Goal: Check status: Check status

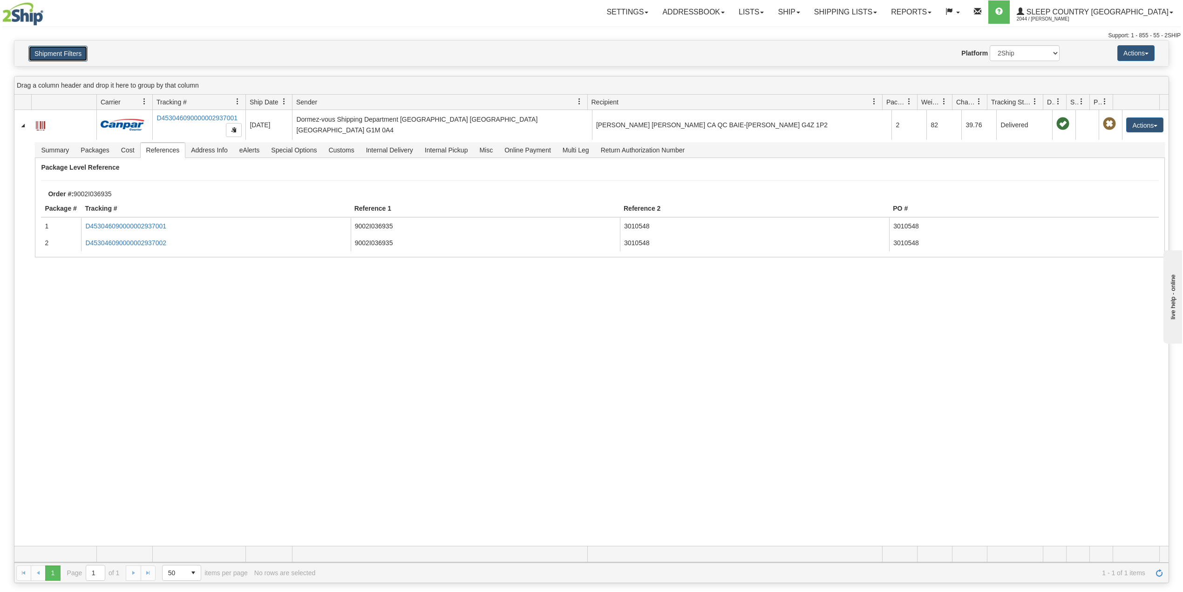
click at [71, 61] on button "Shipment Filters" at bounding box center [57, 54] width 59 height 16
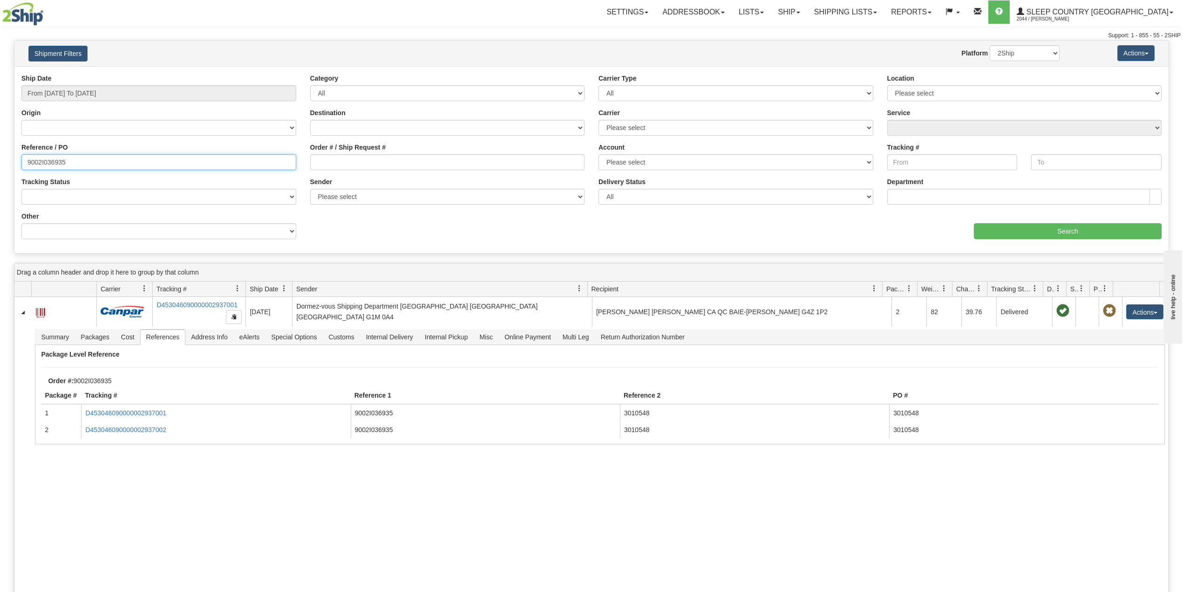
click at [49, 159] on input "9002I036935" at bounding box center [158, 162] width 275 height 16
paste input "74408"
click at [1078, 236] on input "Search" at bounding box center [1068, 231] width 188 height 16
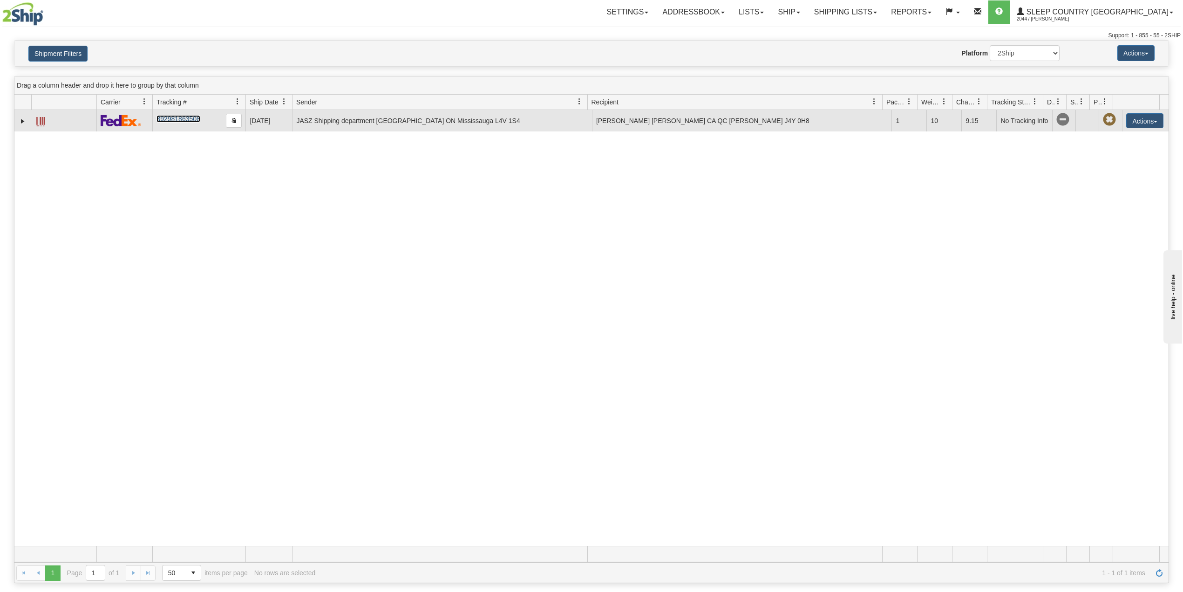
click at [172, 123] on link "392981863508" at bounding box center [178, 118] width 43 height 7
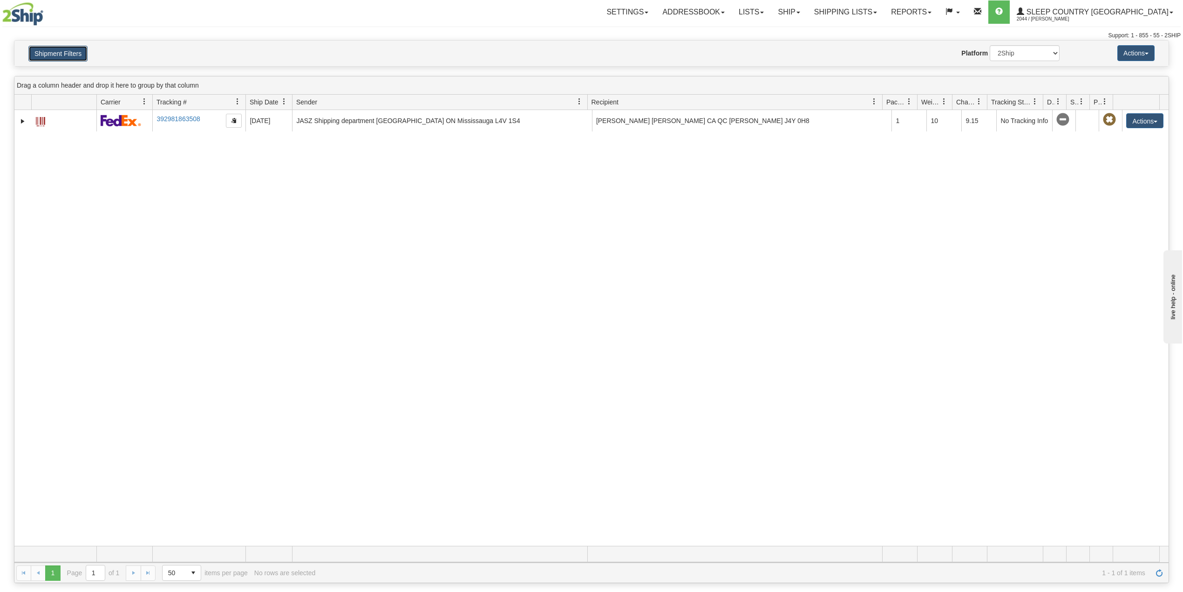
click at [66, 55] on button "Shipment Filters" at bounding box center [57, 54] width 59 height 16
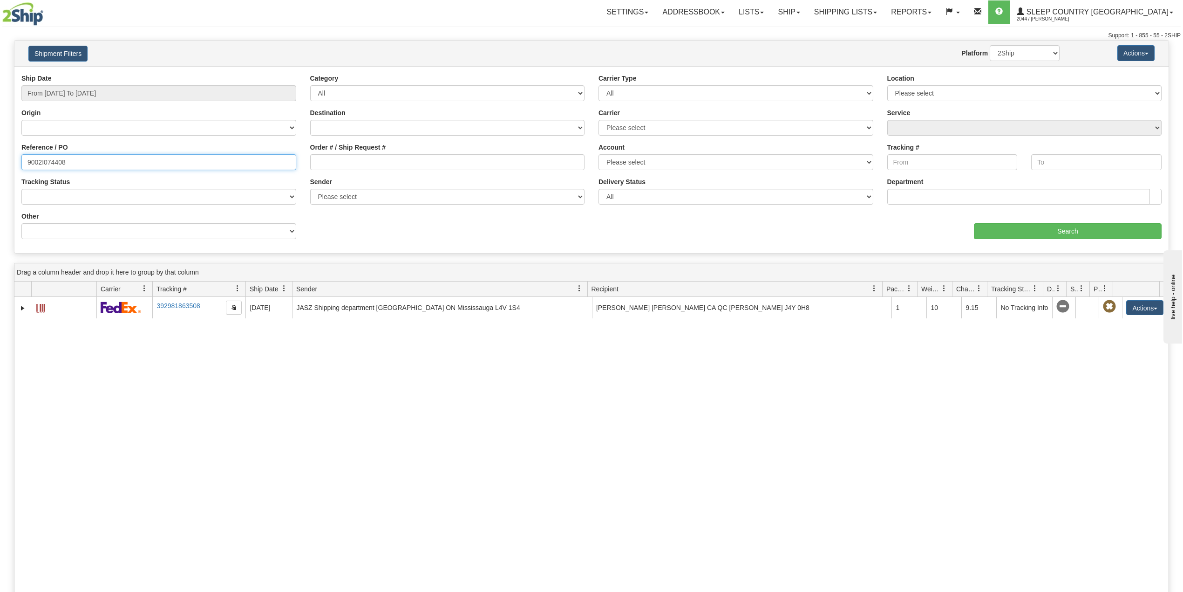
click at [53, 163] on input "9002I074408" at bounding box center [158, 162] width 275 height 16
paste input "0I064509"
type input "9000I064509"
click at [1009, 234] on input "Search" at bounding box center [1068, 231] width 188 height 16
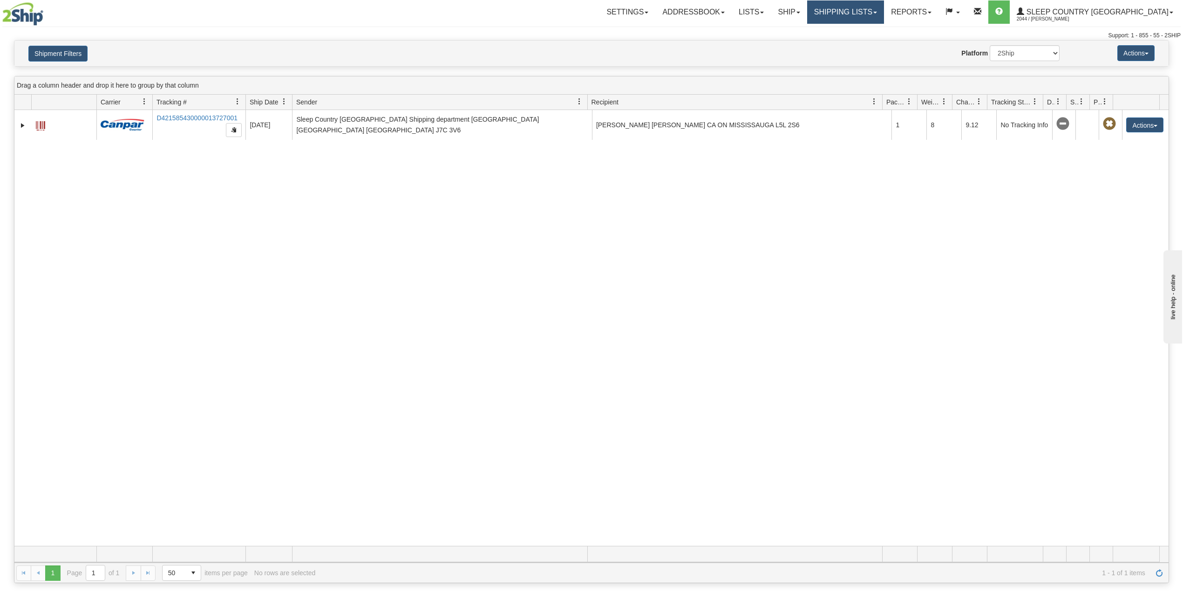
click at [884, 15] on link "Shipping lists" at bounding box center [845, 11] width 77 height 23
drag, startPoint x: 520, startPoint y: 42, endPoint x: 480, endPoint y: 55, distance: 42.1
click at [519, 42] on div "Shipment Filters Website Agent Nothing selected Client User Platform 2Ship Impo…" at bounding box center [591, 54] width 1154 height 26
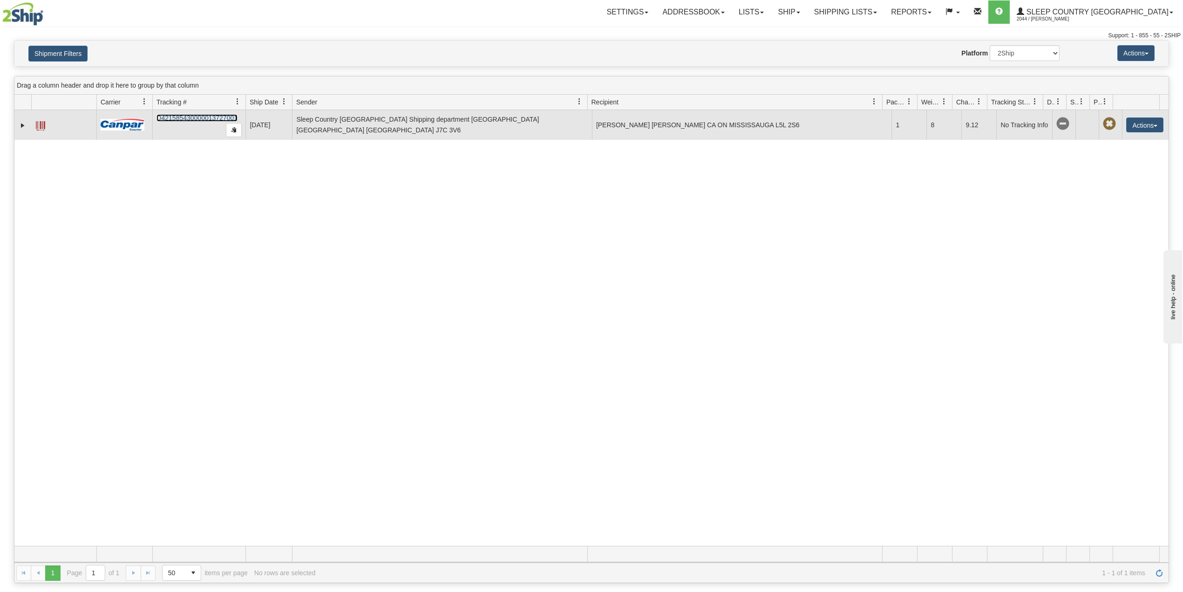
click at [198, 116] on link "D421585430000013727001" at bounding box center [197, 117] width 81 height 7
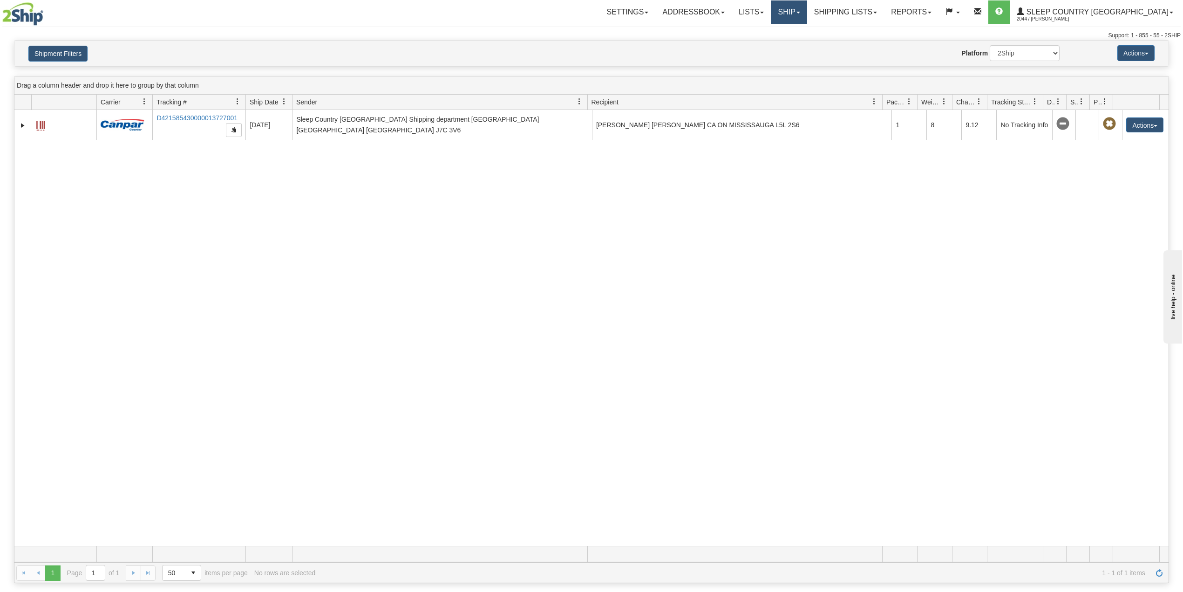
click at [807, 8] on link "Ship" at bounding box center [789, 11] width 36 height 23
click at [798, 46] on span "OnHold / Order Queue" at bounding box center [765, 44] width 66 height 7
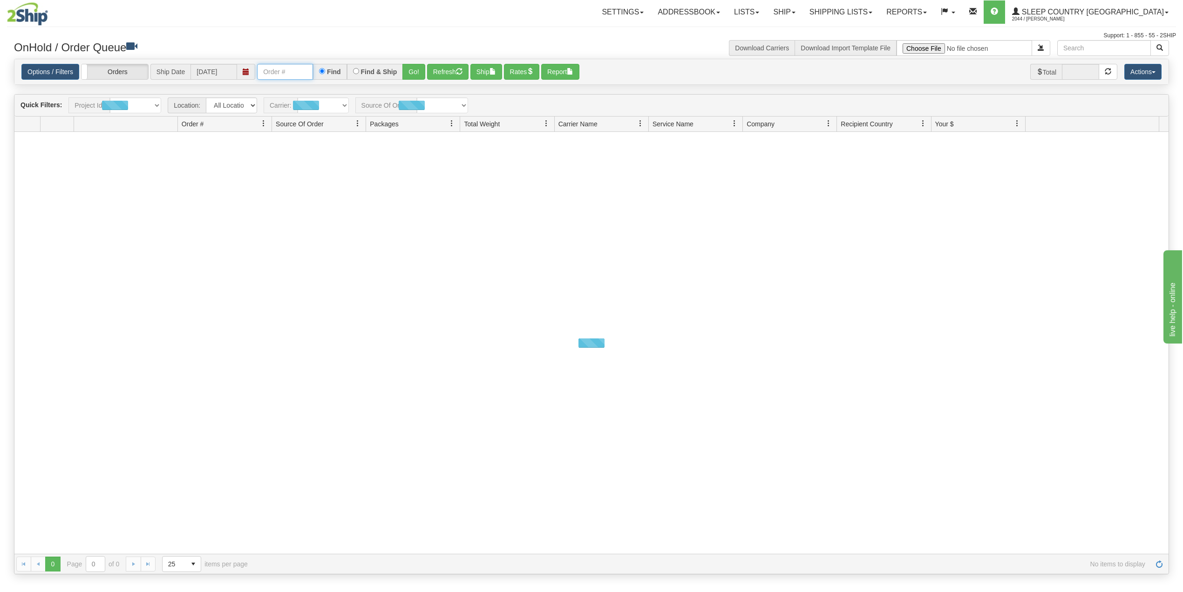
drag, startPoint x: 303, startPoint y: 71, endPoint x: 305, endPoint y: 79, distance: 8.1
click at [303, 71] on input "text" at bounding box center [285, 72] width 56 height 16
paste input "Sleep Country Support <[EMAIL_ADDRESS][DOMAIN_NAME]>; ECom-Support <[EMAIL_ADDR…"
type input "Sleep Country Support <[EMAIL_ADDRESS][DOMAIN_NAME]>; ECom-Support <[EMAIL_ADDR…"
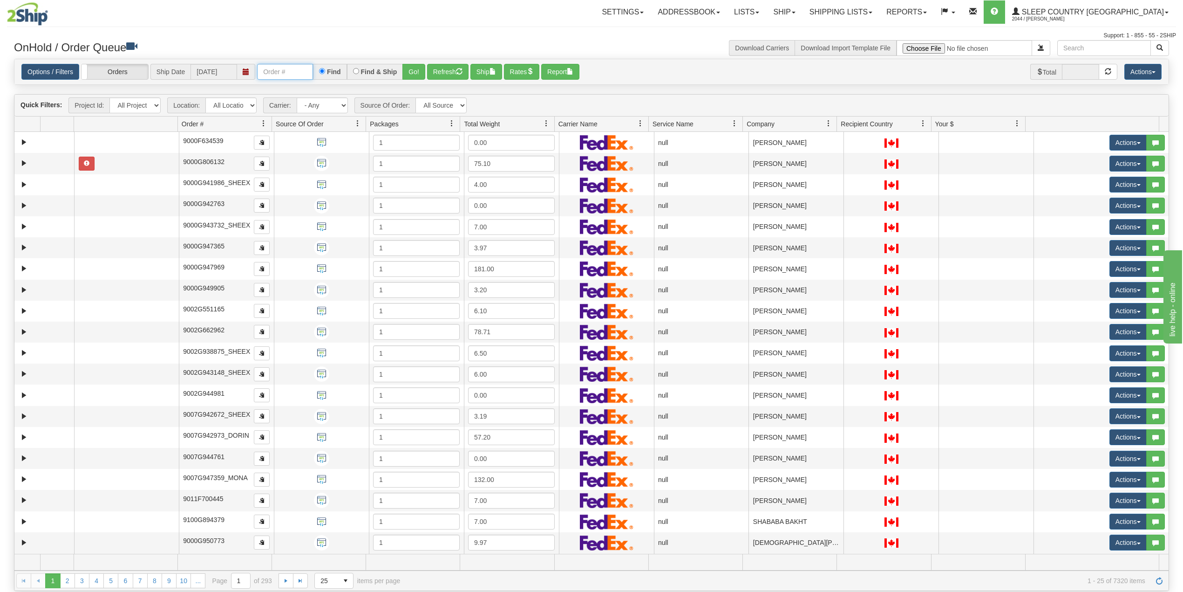
click at [291, 73] on input "text" at bounding box center [285, 72] width 56 height 16
paste input "9000I077358"
click at [414, 70] on button "Go!" at bounding box center [414, 72] width 23 height 16
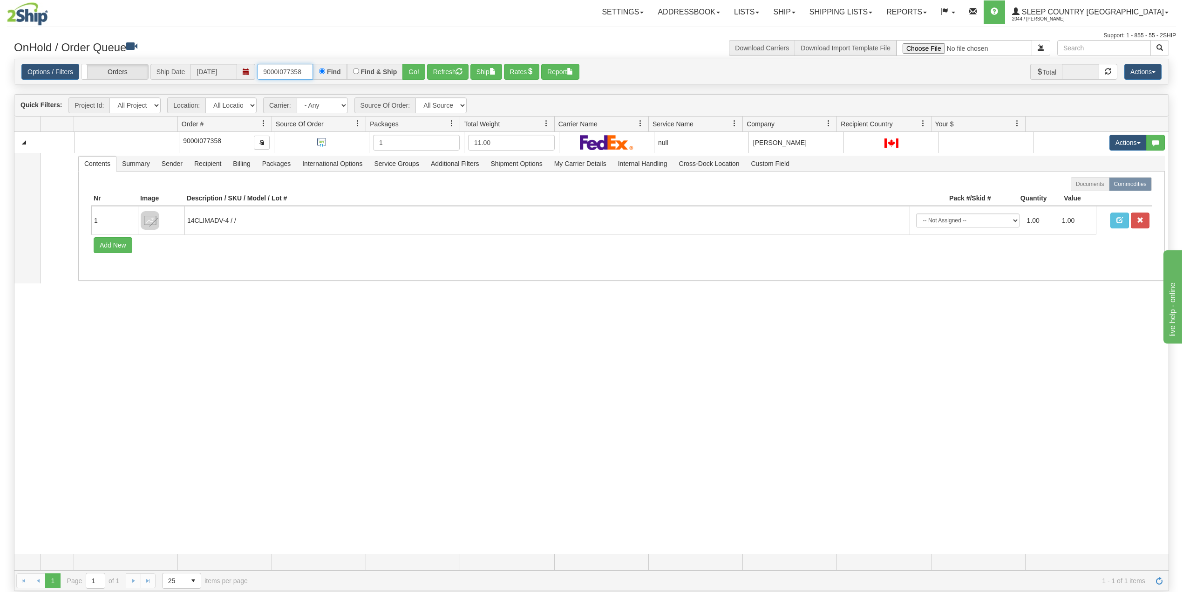
click at [293, 70] on input "9000I077358" at bounding box center [285, 72] width 56 height 16
paste input "30575"
type input "9000I030575"
click at [419, 68] on button "Go!" at bounding box center [414, 72] width 23 height 16
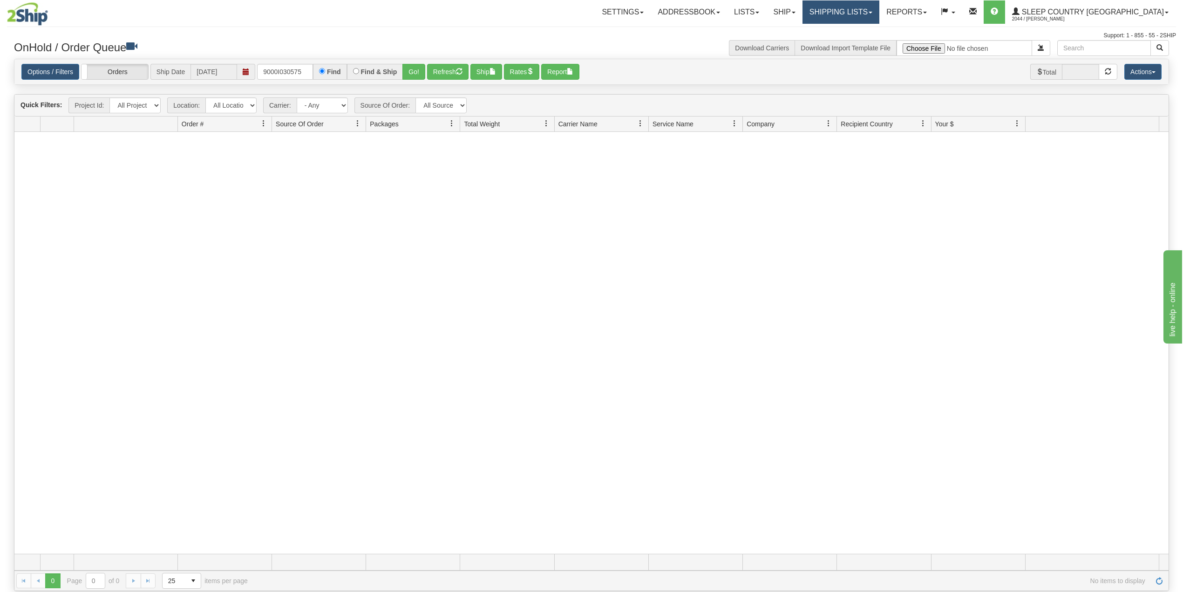
click at [877, 11] on link "Shipping lists" at bounding box center [841, 11] width 77 height 23
click at [852, 29] on span "Current Shipments" at bounding box center [825, 32] width 55 height 7
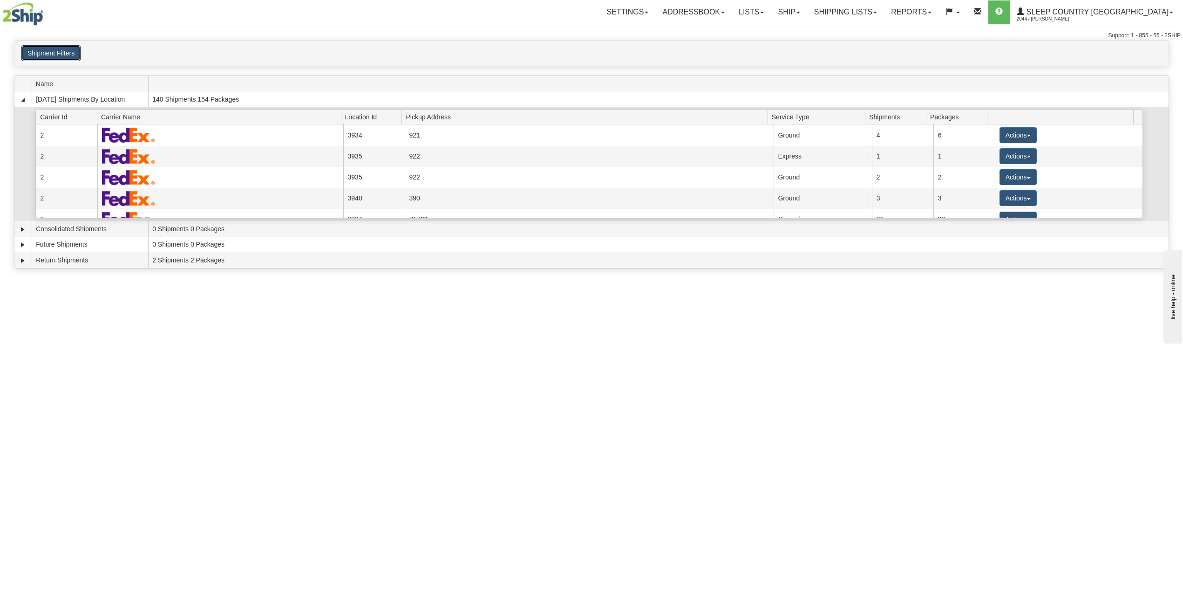
click at [58, 56] on button "Shipment Filters" at bounding box center [50, 53] width 59 height 16
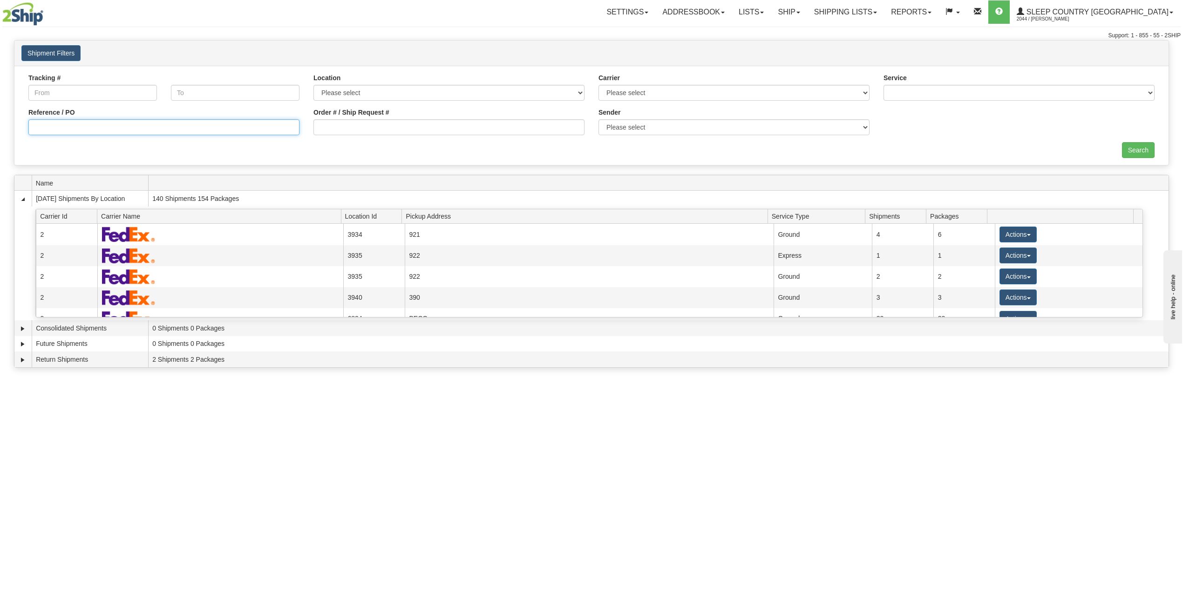
click at [139, 123] on input "Reference / PO" at bounding box center [163, 127] width 271 height 16
paste input "9000I030575"
type input "9000I030575"
click at [1148, 146] on input "Search" at bounding box center [1138, 150] width 33 height 16
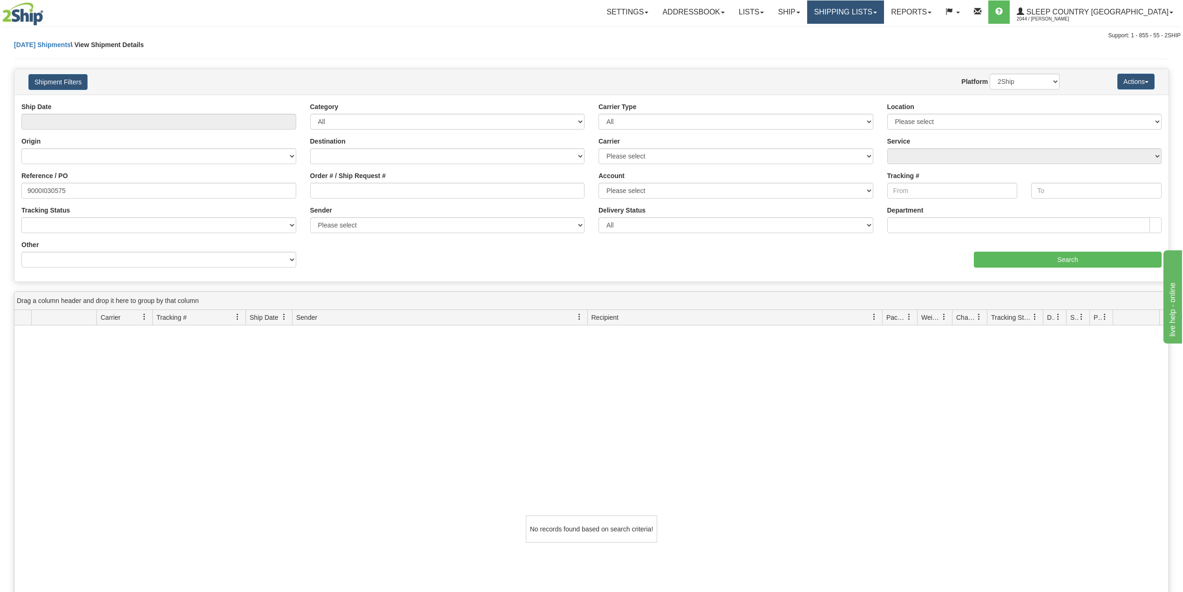
click at [884, 7] on link "Shipping lists" at bounding box center [845, 11] width 77 height 23
click at [869, 47] on span "Search Shipment History" at bounding box center [838, 44] width 72 height 7
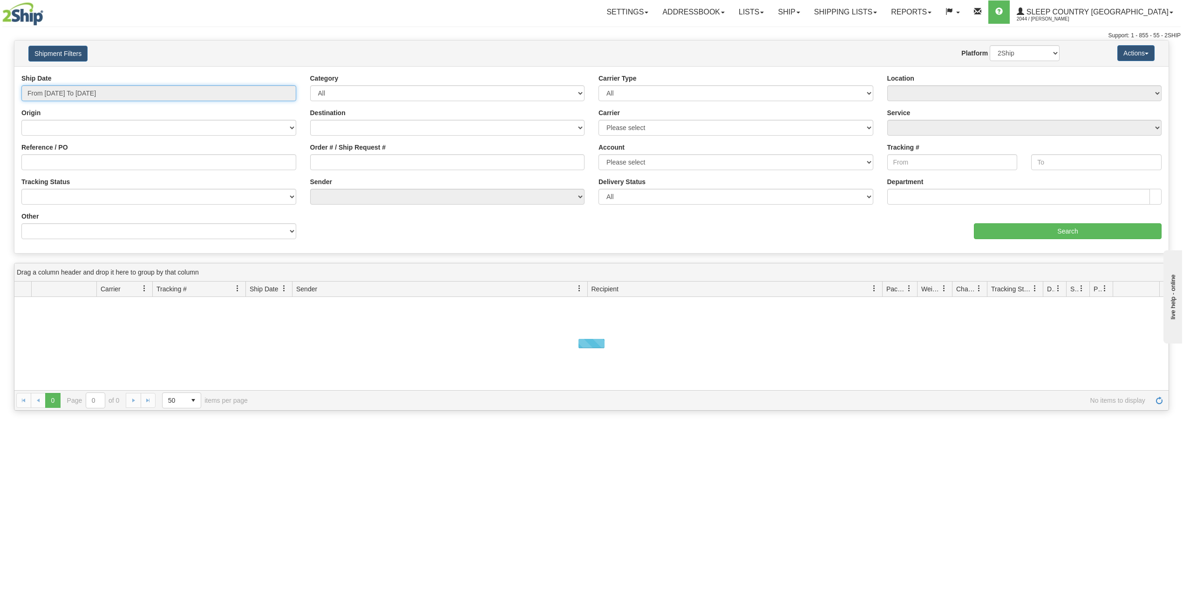
click at [93, 92] on input "From [DATE] To [DATE]" at bounding box center [158, 93] width 275 height 16
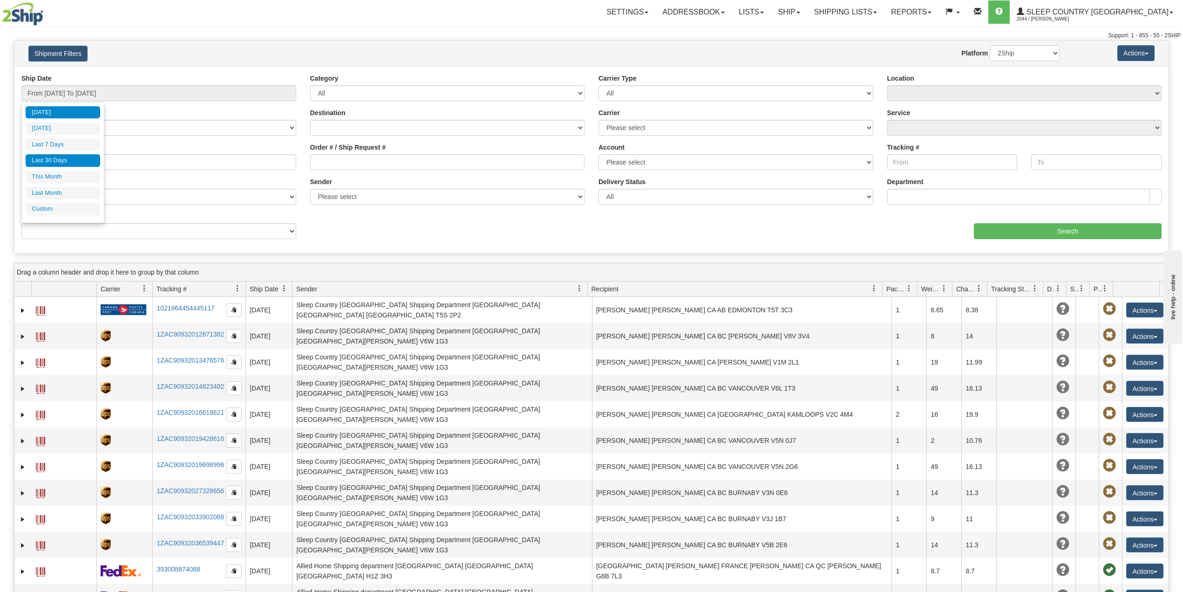
click at [61, 164] on li "Last 30 Days" at bounding box center [63, 160] width 75 height 13
type input "From 08/11/2025 To 09/09/2025"
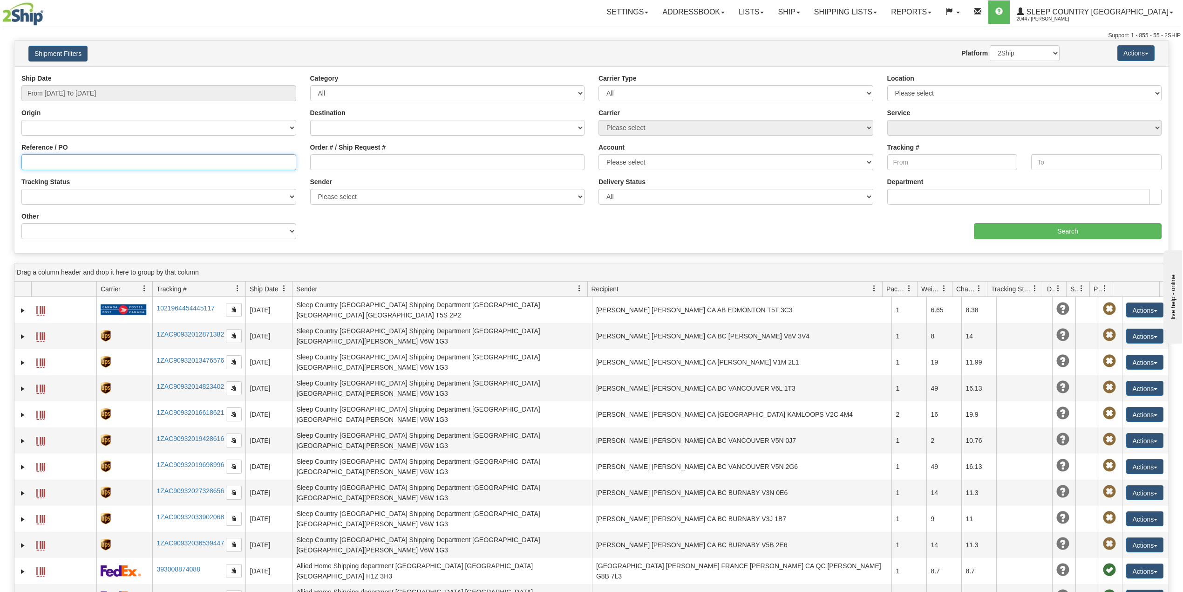
click at [62, 161] on input "Reference / PO" at bounding box center [158, 162] width 275 height 16
paste input "9000I030575"
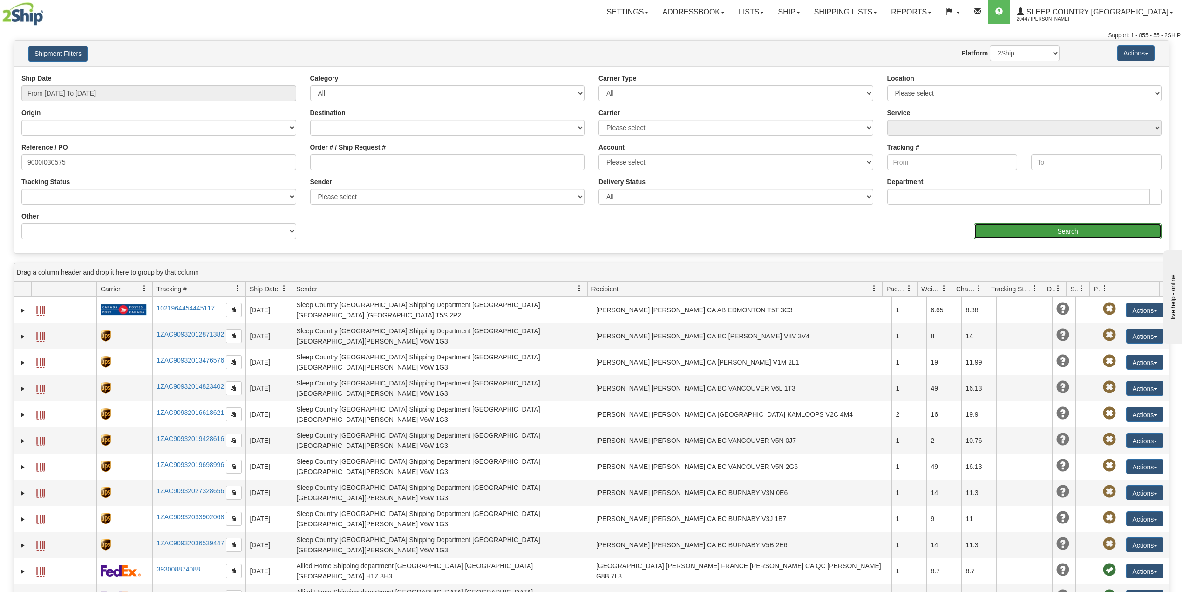
click at [985, 227] on input "Search" at bounding box center [1068, 231] width 188 height 16
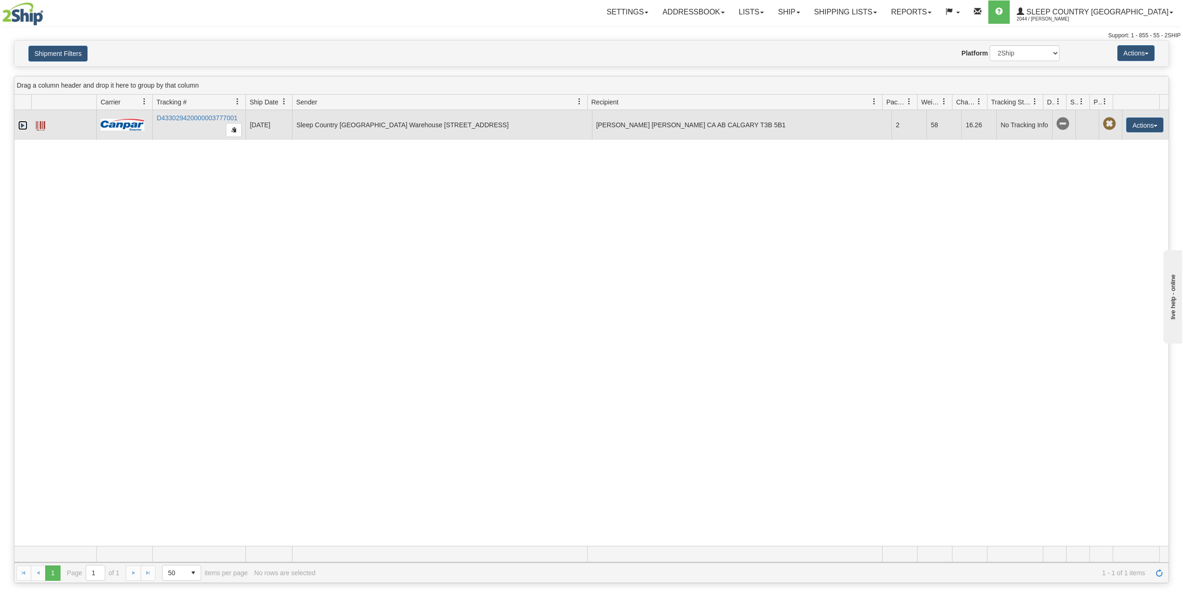
click at [22, 129] on link "Expand" at bounding box center [22, 125] width 9 height 9
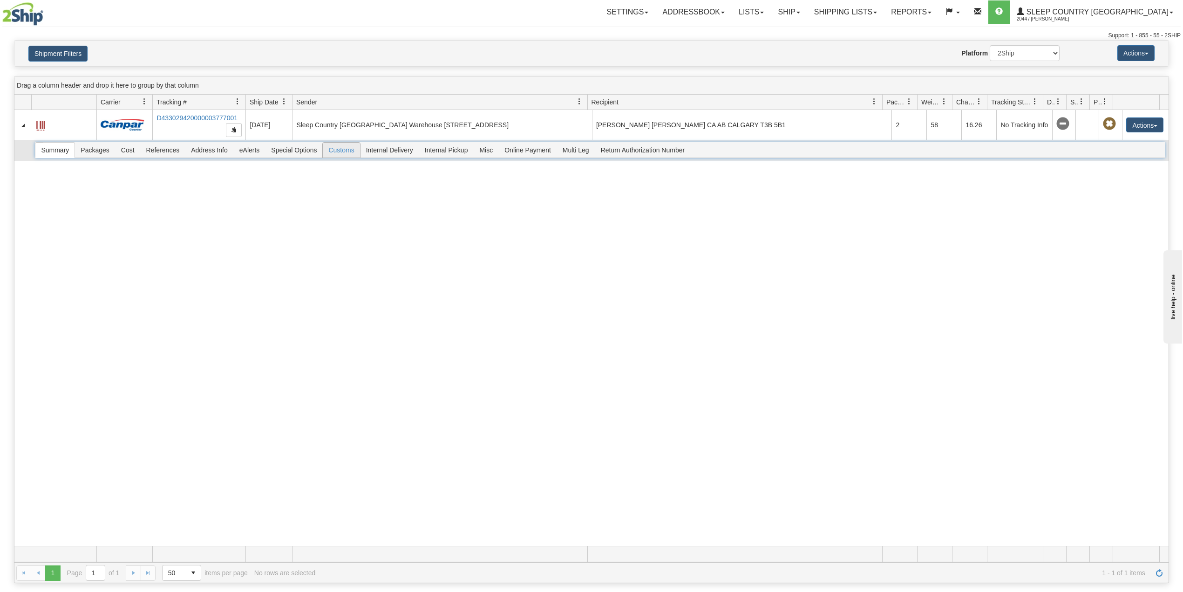
click at [349, 153] on span "Customs" at bounding box center [341, 150] width 37 height 15
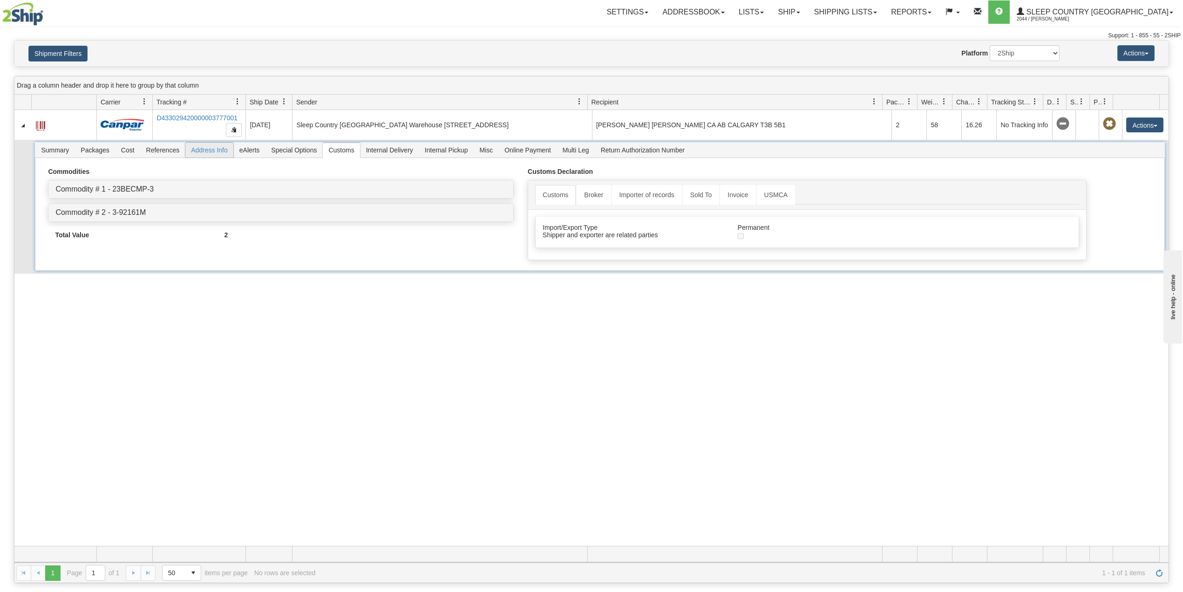
click at [215, 153] on span "Address Info" at bounding box center [209, 150] width 48 height 15
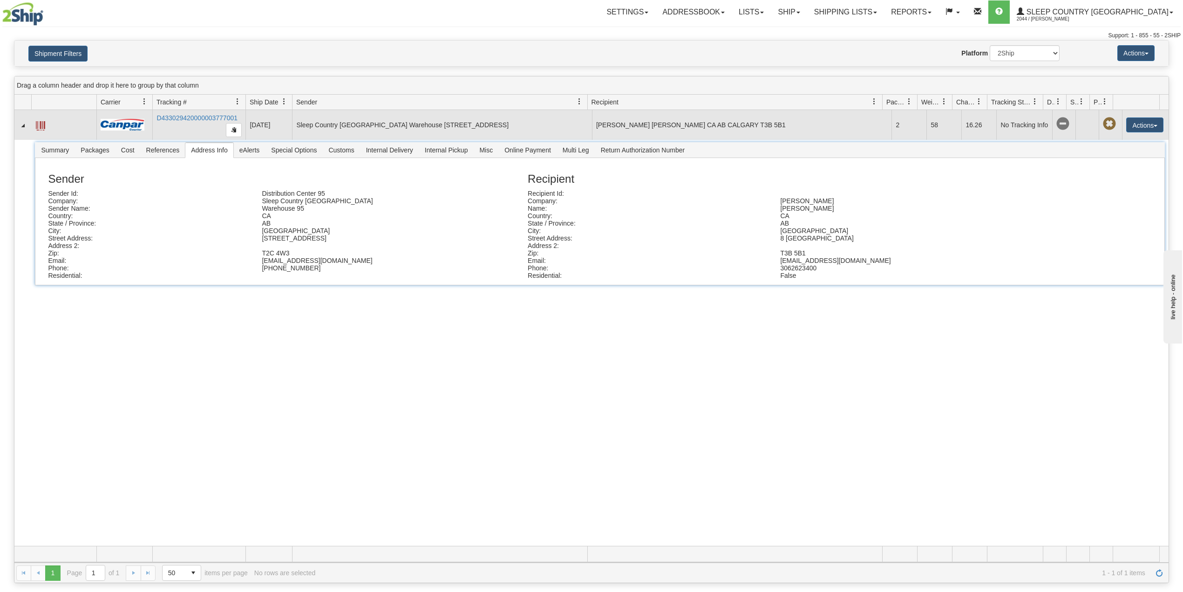
click at [41, 123] on span at bounding box center [40, 125] width 9 height 9
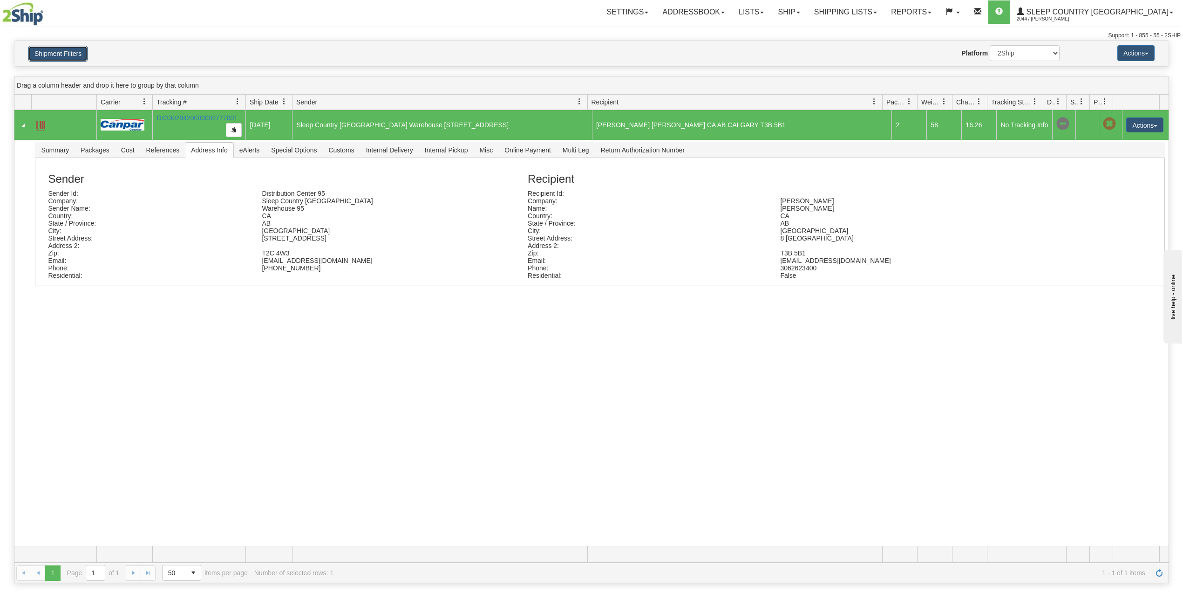
click at [69, 49] on button "Shipment Filters" at bounding box center [57, 54] width 59 height 16
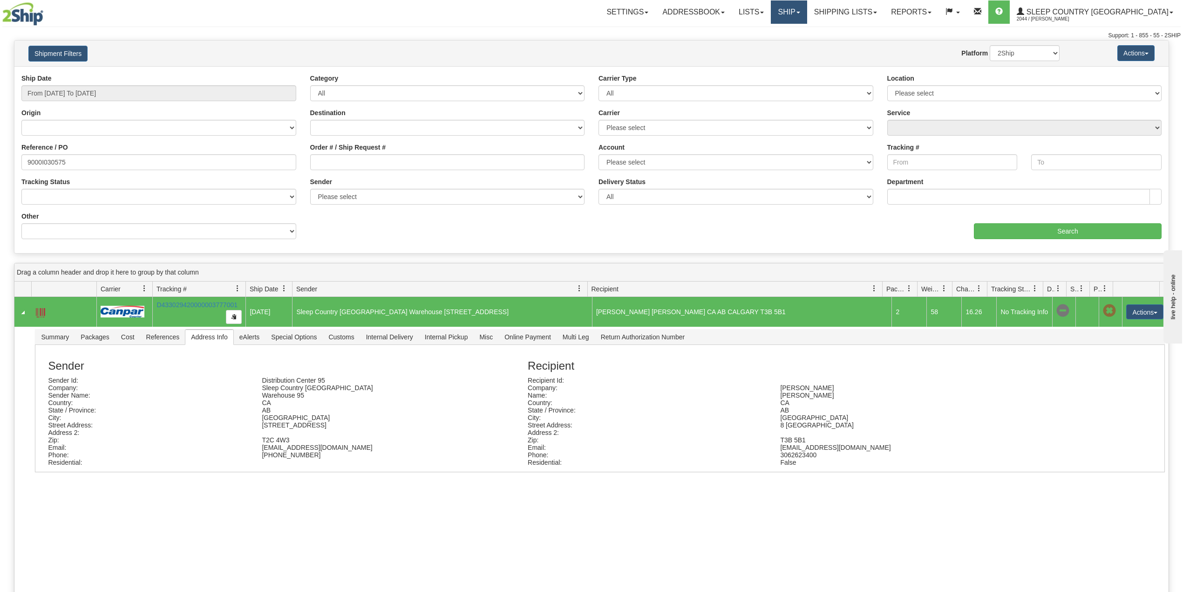
click at [807, 8] on link "Ship" at bounding box center [789, 11] width 36 height 23
click at [45, 161] on input "9000I030575" at bounding box center [158, 162] width 275 height 16
paste input "8I060276"
click at [1029, 222] on div "aaa Search" at bounding box center [880, 225] width 577 height 27
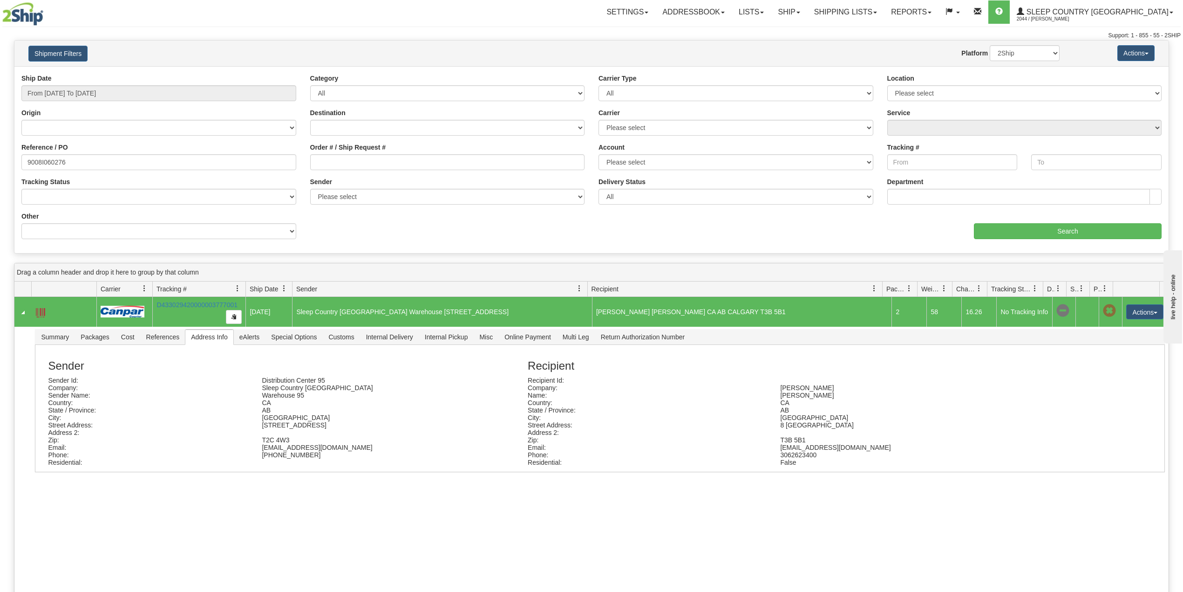
click at [1024, 223] on div "aaa Search" at bounding box center [880, 225] width 577 height 27
click at [1021, 227] on input "Search" at bounding box center [1068, 231] width 188 height 16
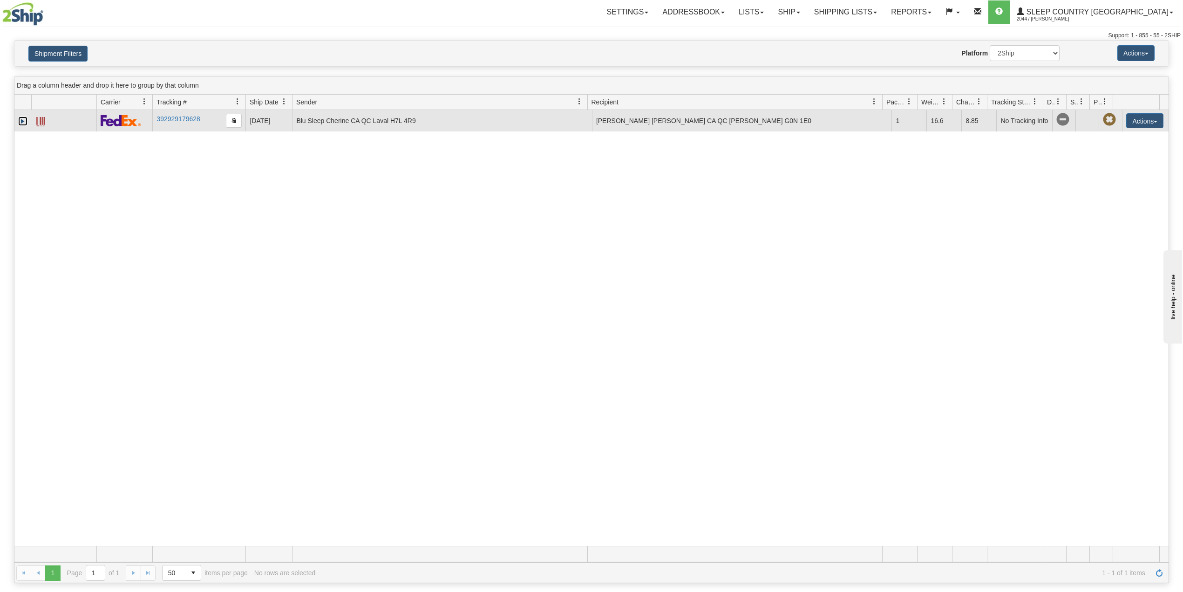
click at [19, 121] on link "Expand" at bounding box center [22, 120] width 9 height 9
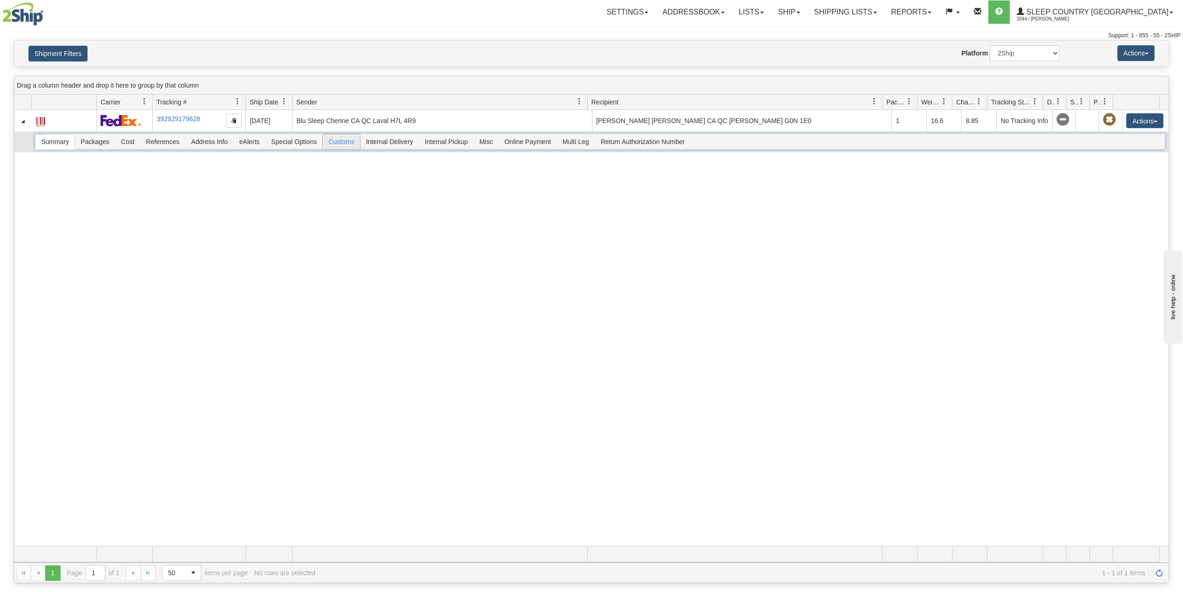
click at [349, 146] on span "Customs" at bounding box center [341, 141] width 37 height 15
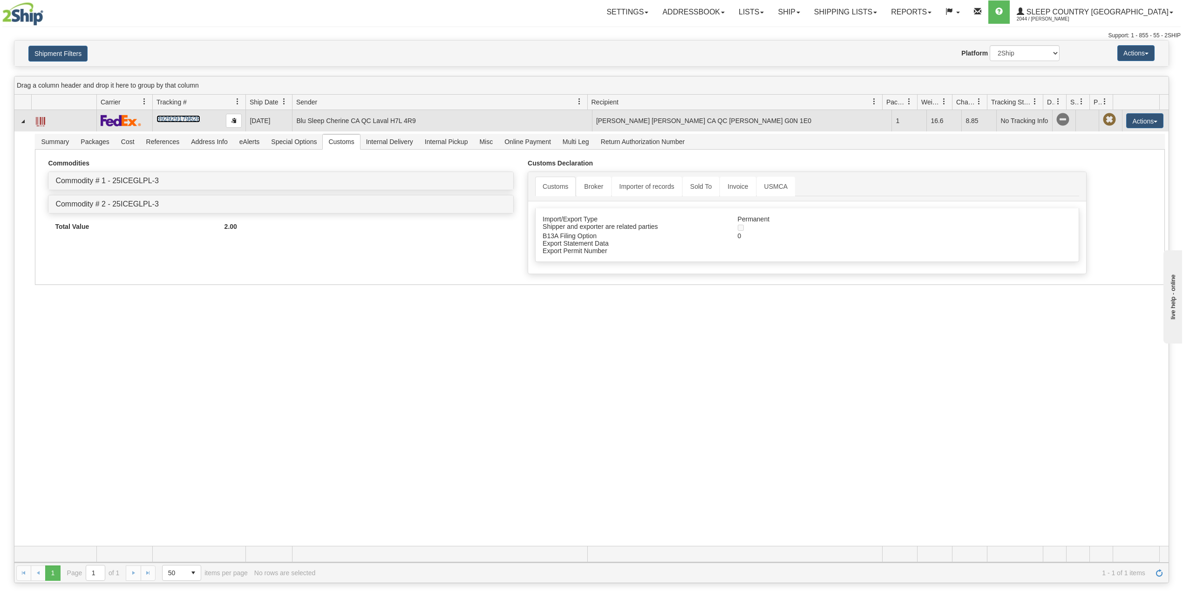
click at [183, 123] on link "392929179628" at bounding box center [178, 118] width 43 height 7
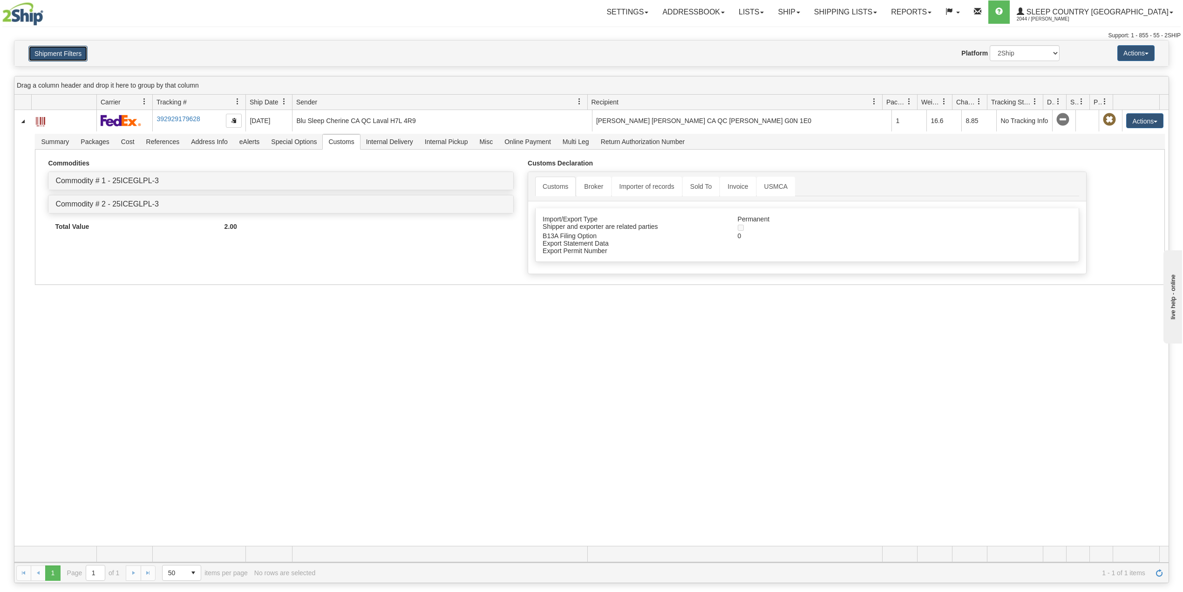
click at [69, 51] on button "Shipment Filters" at bounding box center [57, 54] width 59 height 16
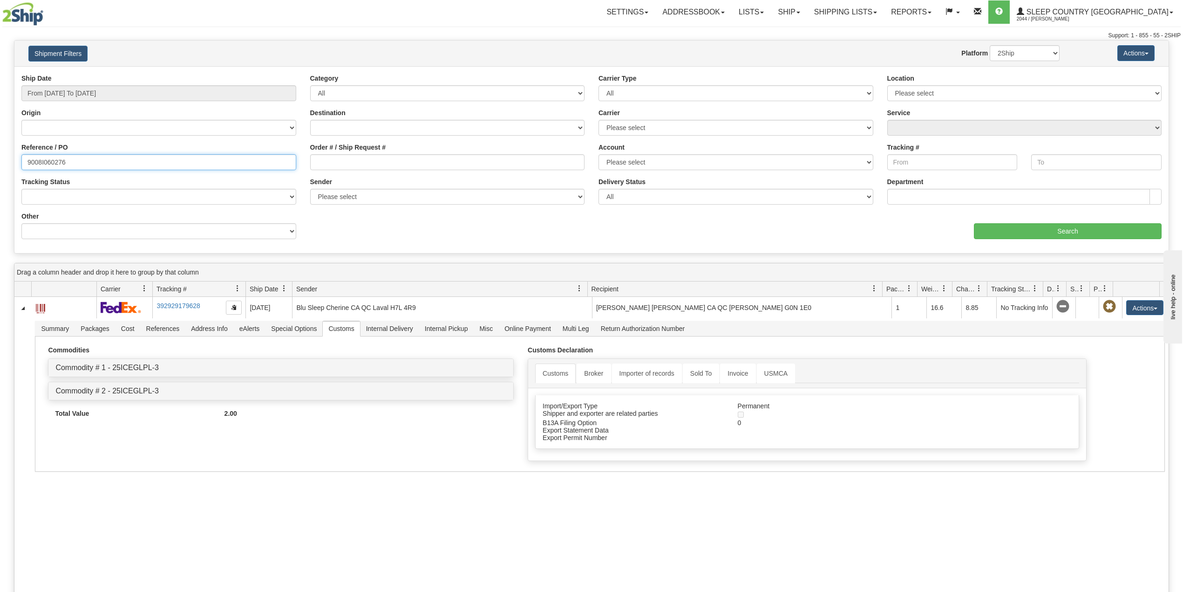
click at [51, 163] on input "9008I060276" at bounding box center [158, 162] width 275 height 16
paste input "2I054901"
type input "9002I054901"
click at [1013, 234] on input "Search" at bounding box center [1068, 231] width 188 height 16
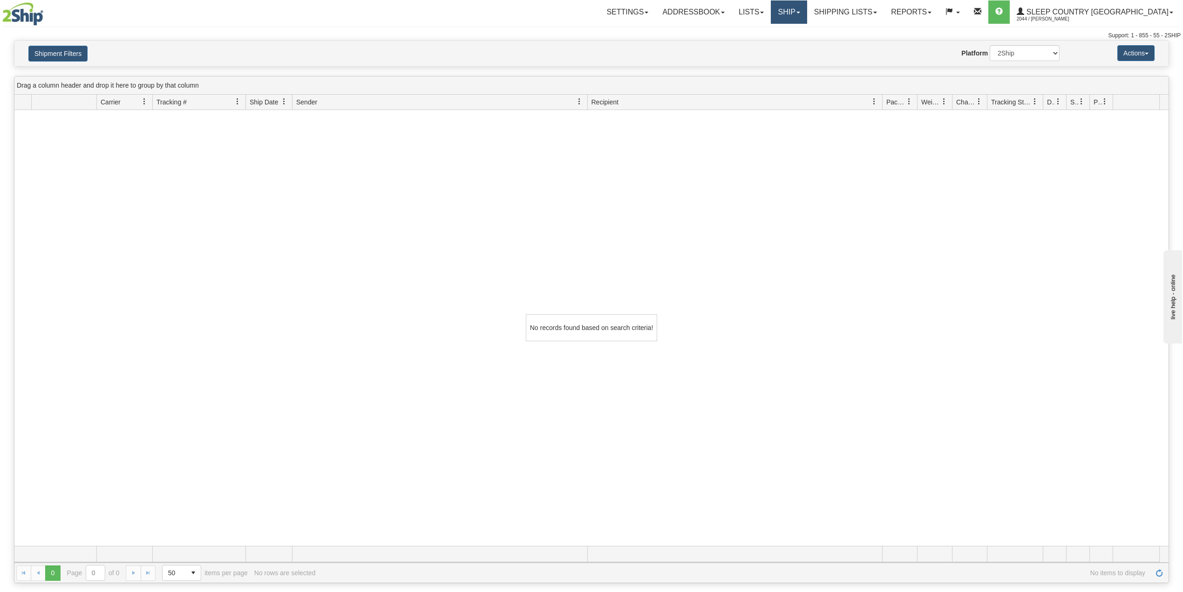
drag, startPoint x: 839, startPoint y: 12, endPoint x: 837, endPoint y: 23, distance: 11.8
click at [800, 12] on span at bounding box center [799, 13] width 4 height 2
click at [798, 47] on span "OnHold / Order Queue" at bounding box center [765, 44] width 66 height 7
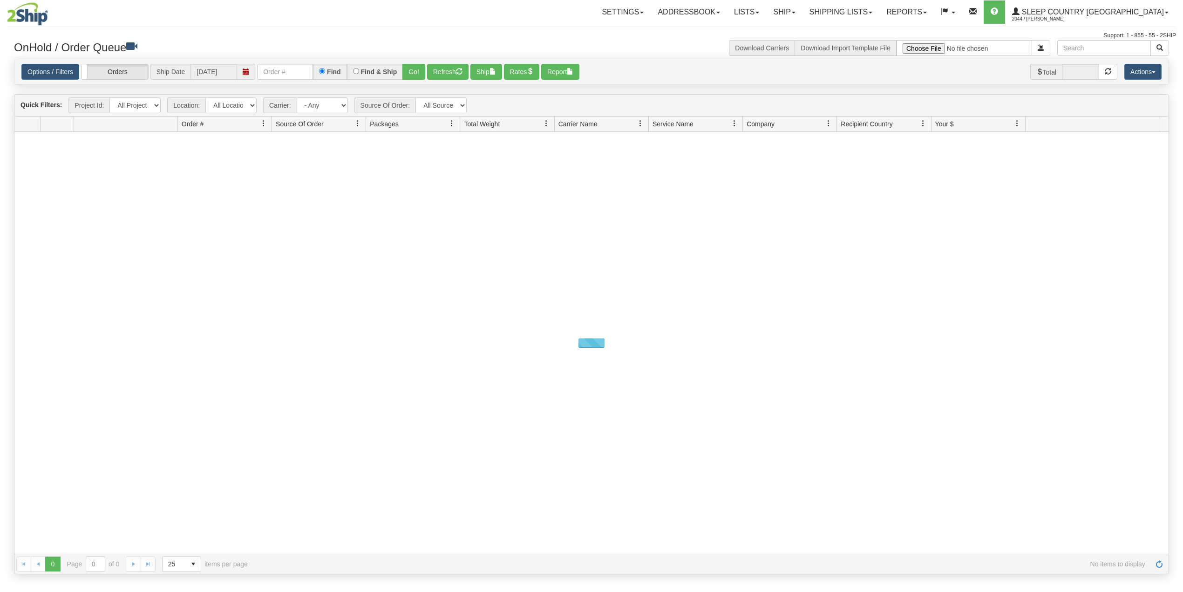
click at [282, 77] on input "text" at bounding box center [285, 72] width 56 height 16
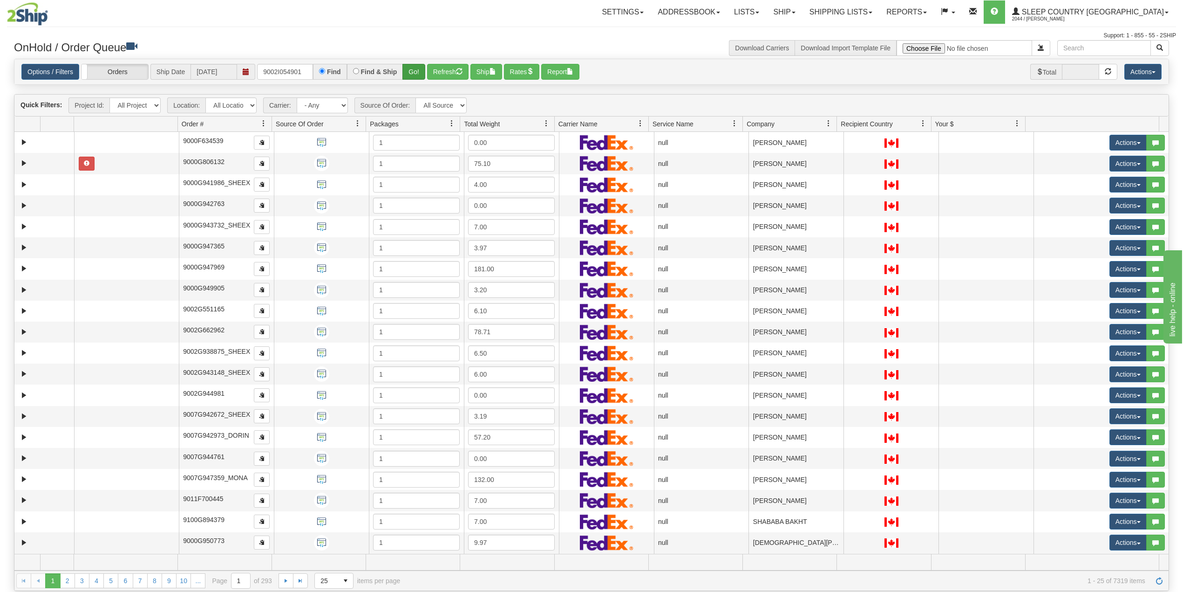
type input "9002I054901"
